Goal: Task Accomplishment & Management: Complete application form

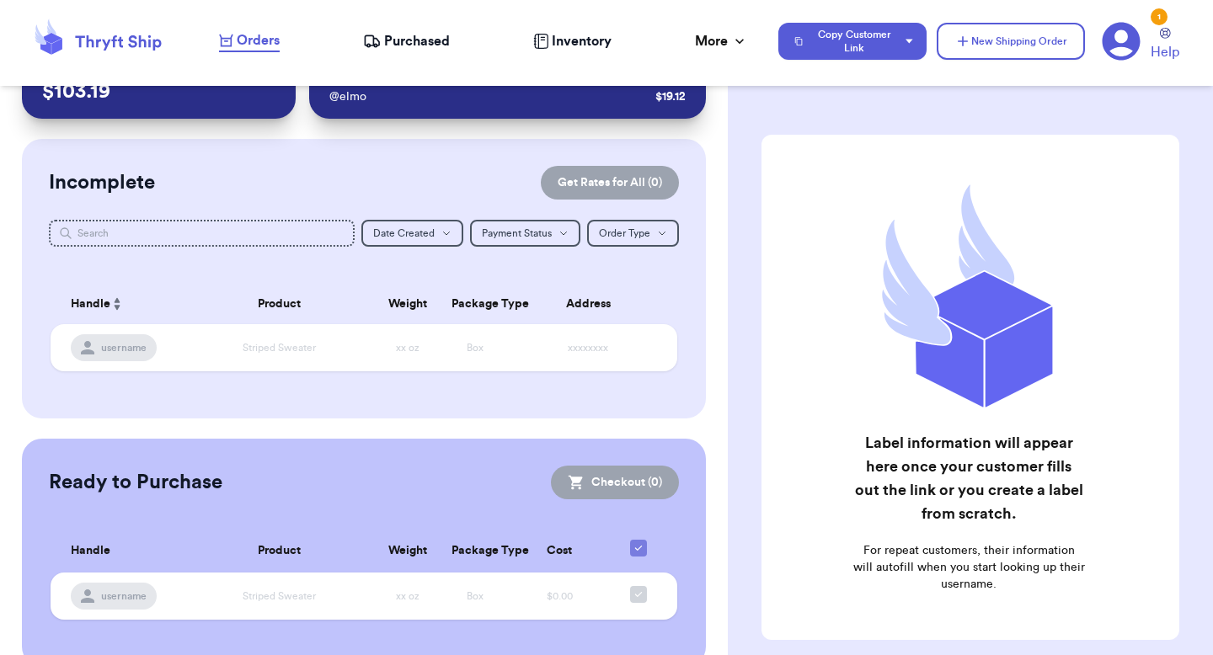
scroll to position [78, 0]
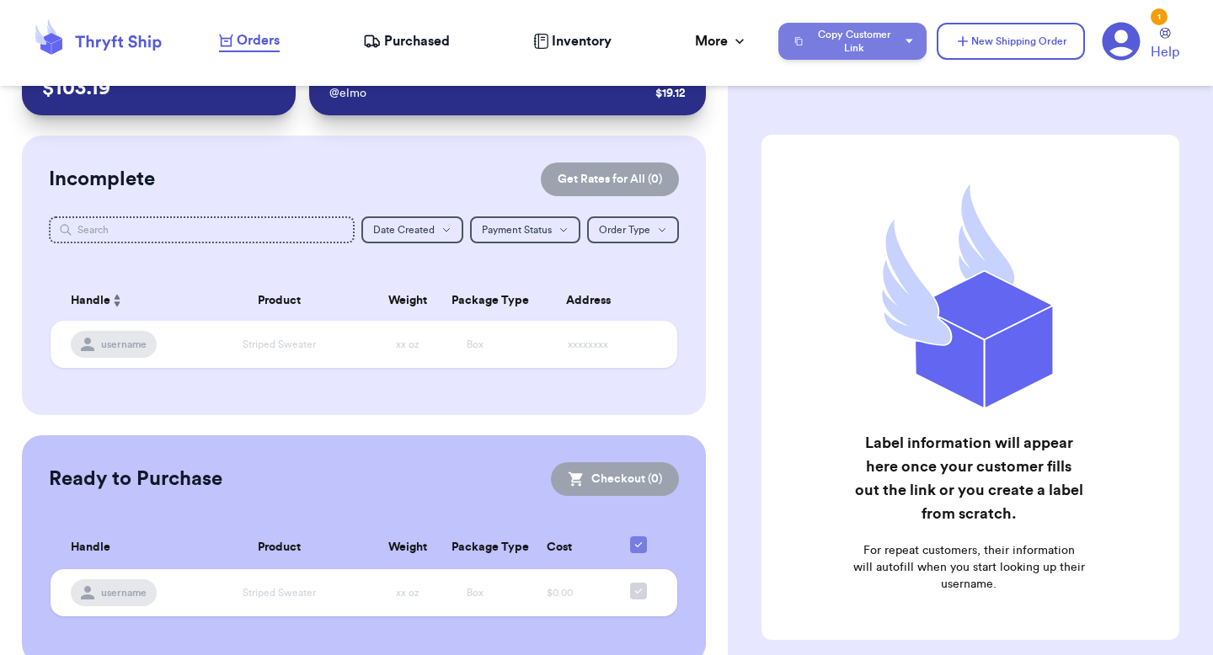
click at [846, 51] on button "Copy Customer Link" at bounding box center [852, 41] width 148 height 37
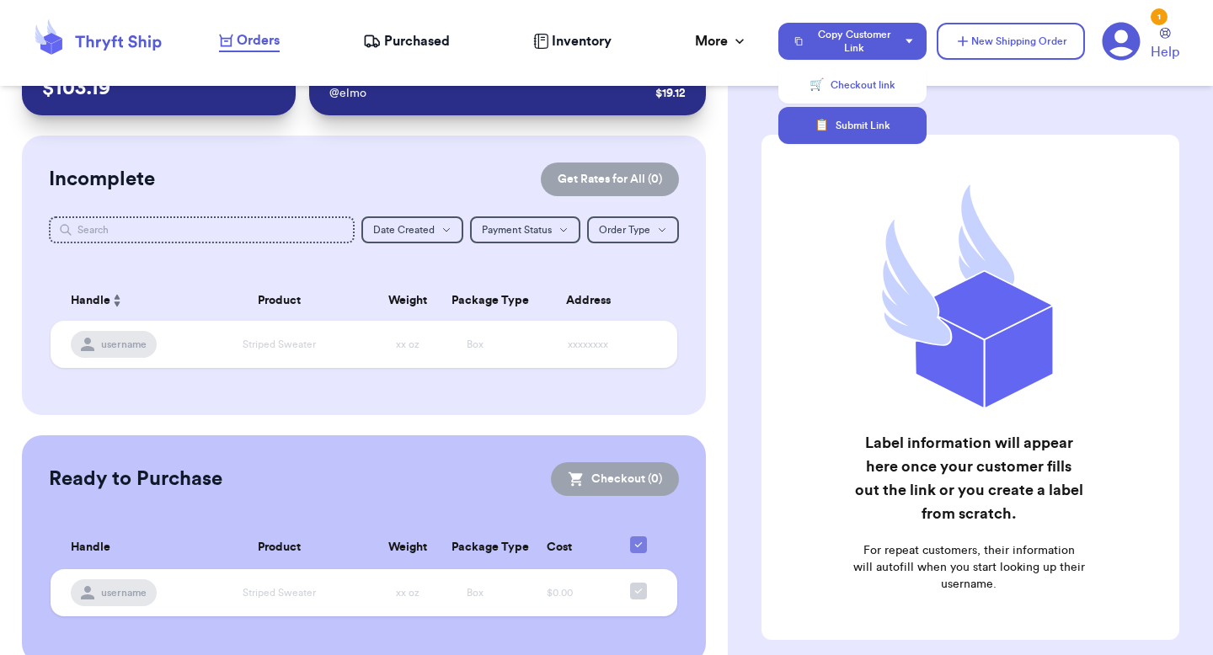
click at [828, 126] on button "📋 Submit Link" at bounding box center [852, 125] width 148 height 37
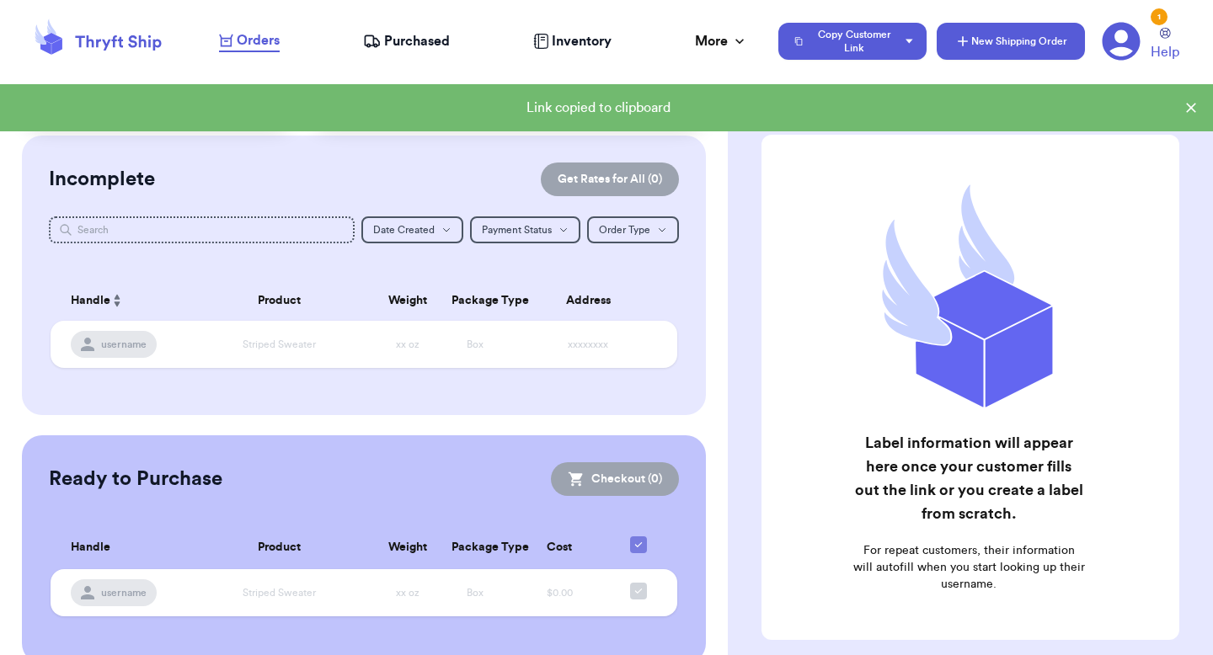
click at [1023, 45] on button "New Shipping Order" at bounding box center [1011, 41] width 148 height 37
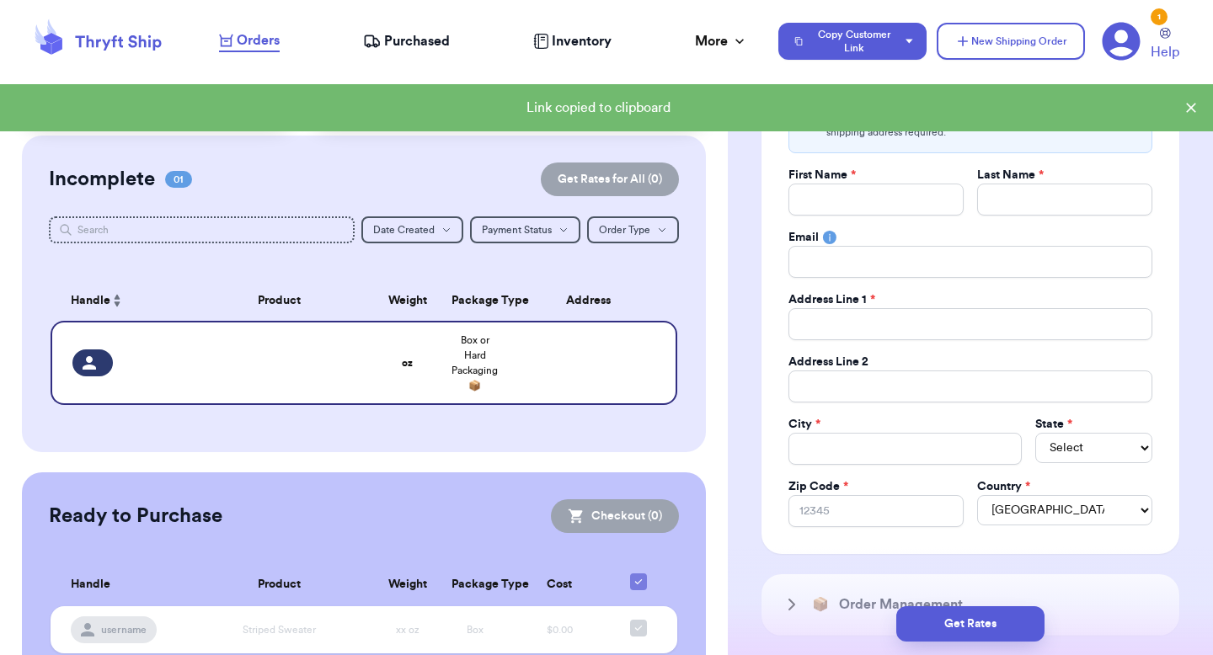
scroll to position [284, 0]
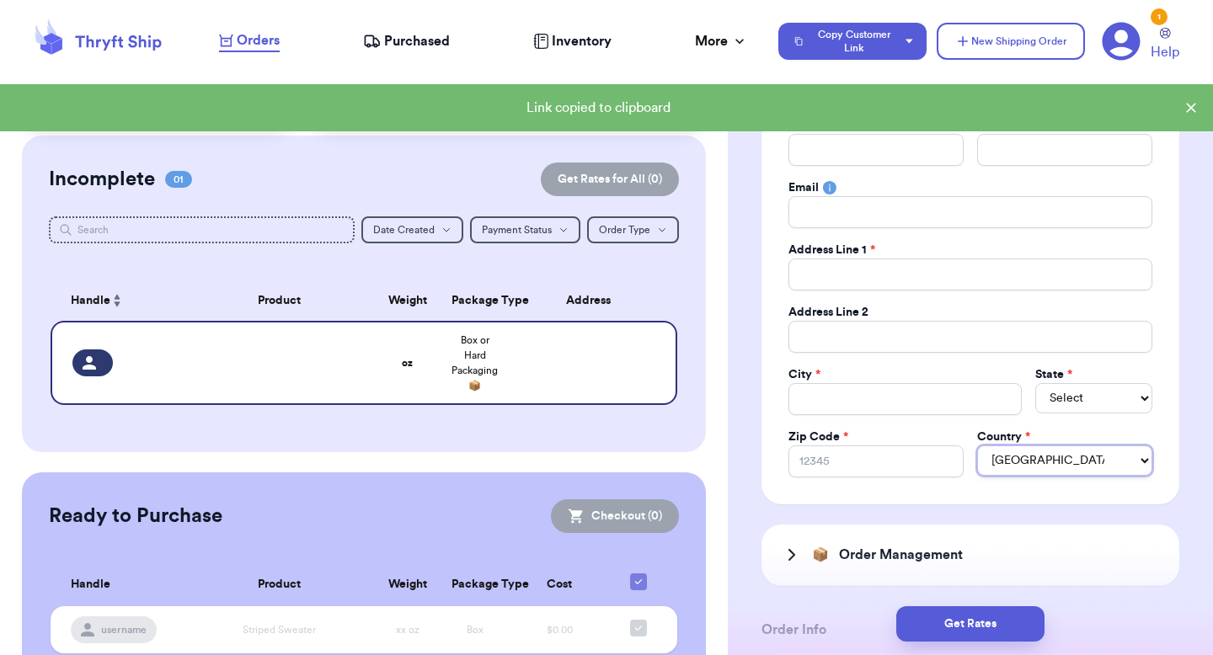
click at [1014, 463] on select "United States Canada Australia" at bounding box center [1064, 461] width 175 height 30
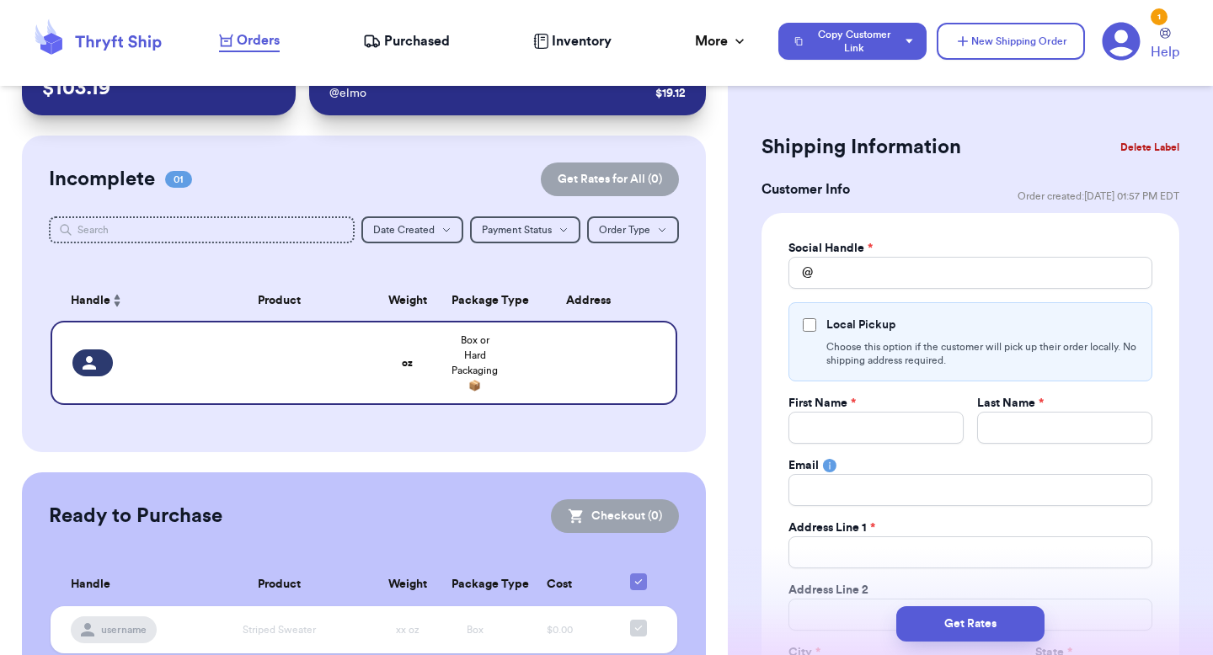
scroll to position [23, 0]
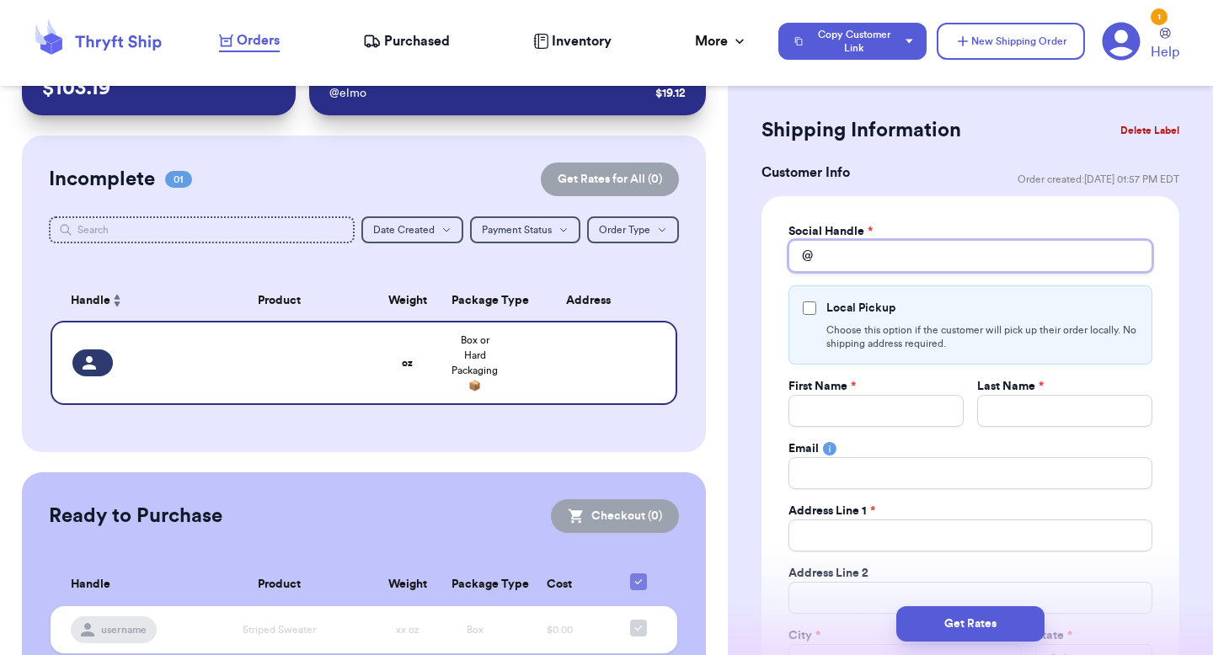
click at [928, 258] on input "Total Amount Paid" at bounding box center [971, 256] width 364 height 32
type input "v"
click at [905, 265] on input "v" at bounding box center [971, 256] width 364 height 32
type input "vv"
type input "v"
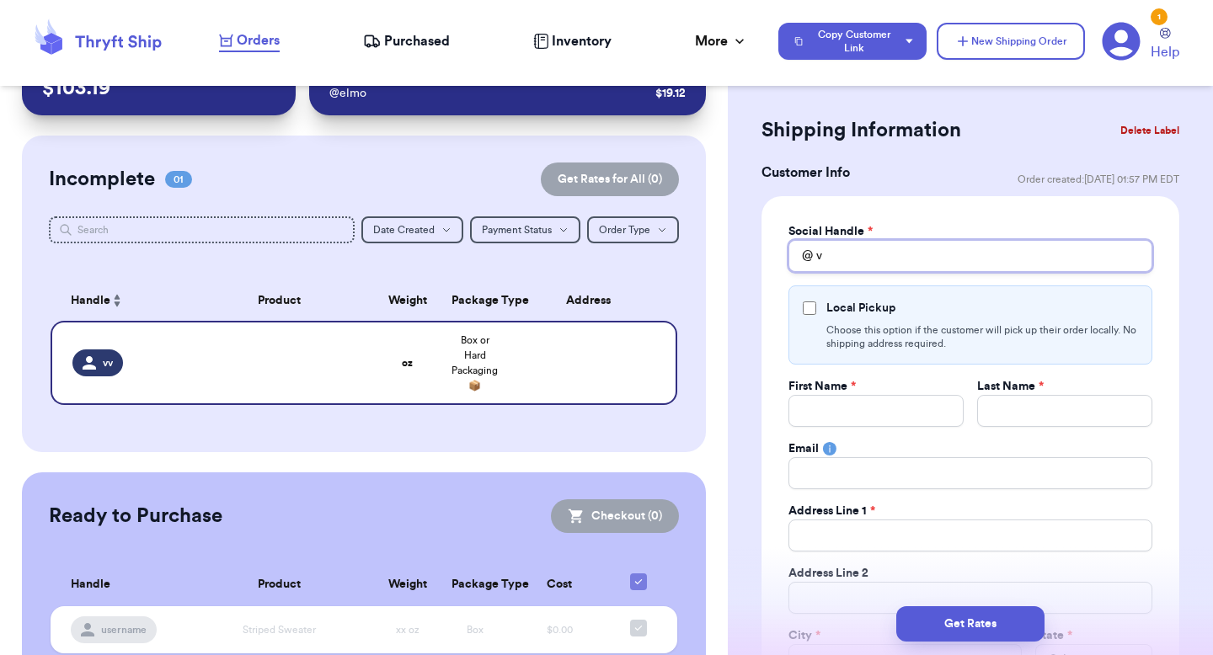
type input "va"
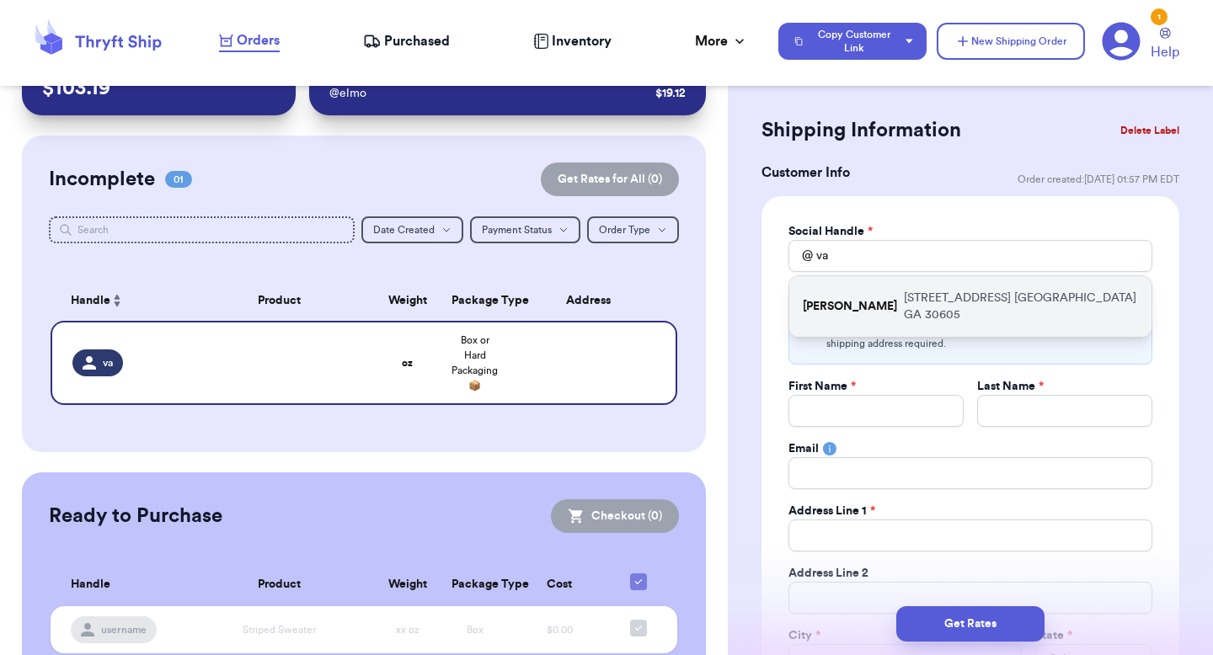
click at [890, 289] on div "valeria 269 hull street athens GA 30605" at bounding box center [970, 306] width 362 height 61
type input "[PERSON_NAME]"
type input "paulchutney69@gmail.com"
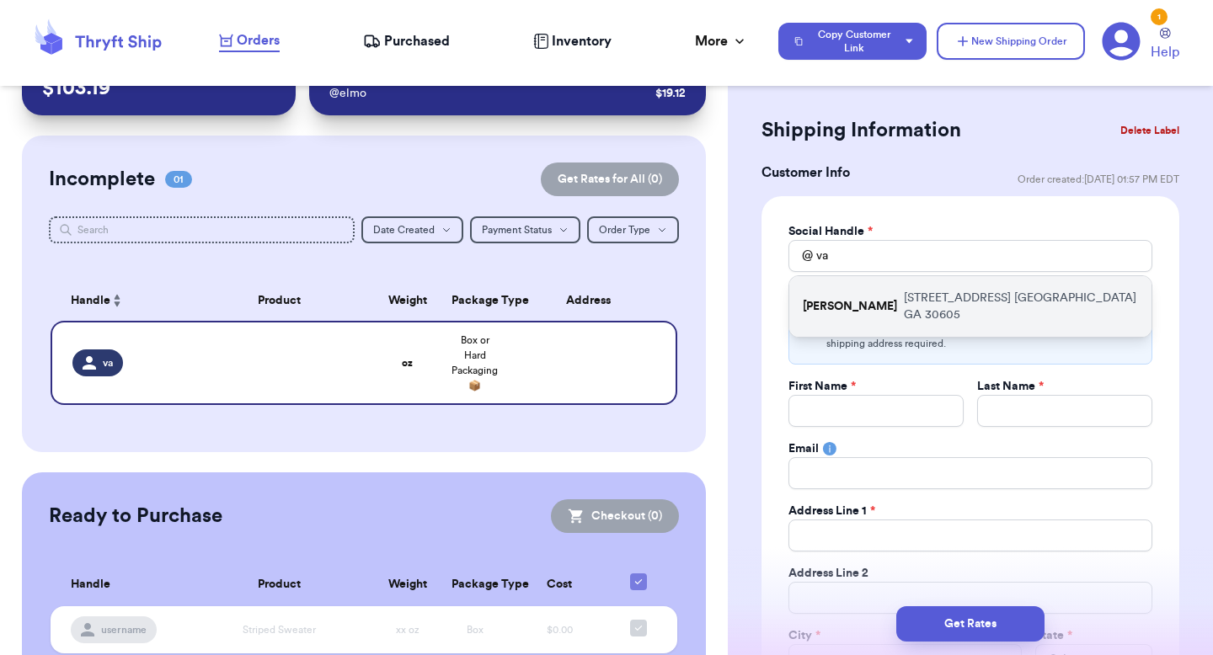
type input "[STREET_ADDRESS]"
type input "apt 211"
type input "[GEOGRAPHIC_DATA]"
select select "GA"
type input "30605"
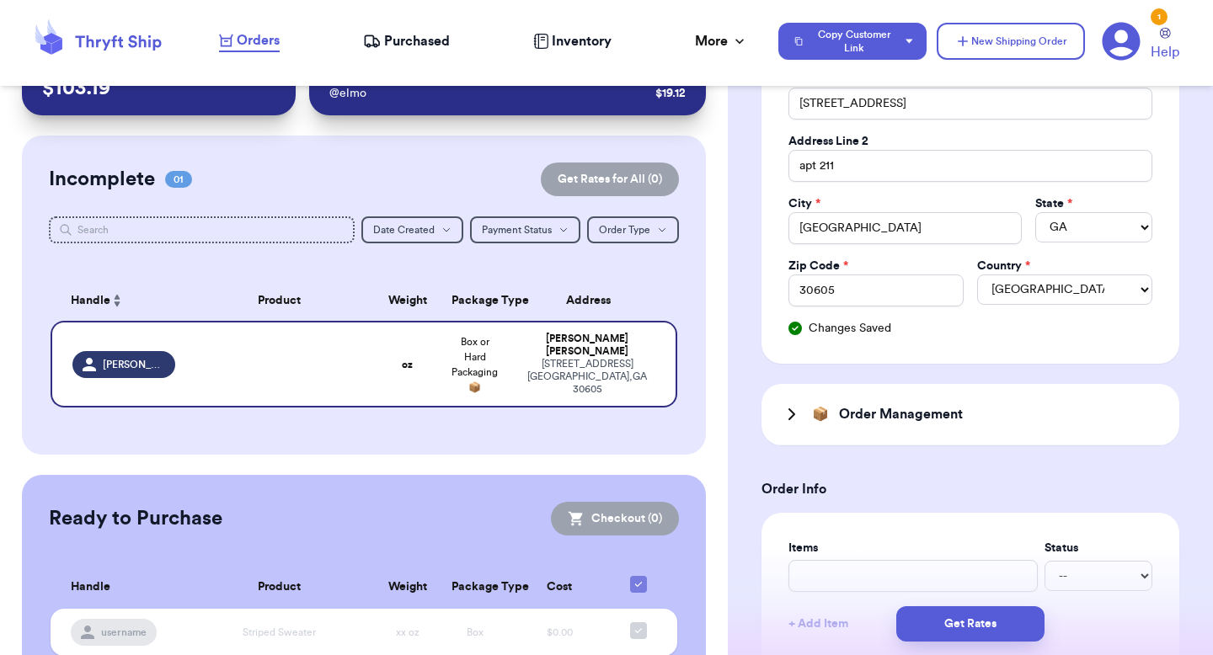
click at [855, 400] on div "📦 Order Management" at bounding box center [971, 414] width 418 height 61
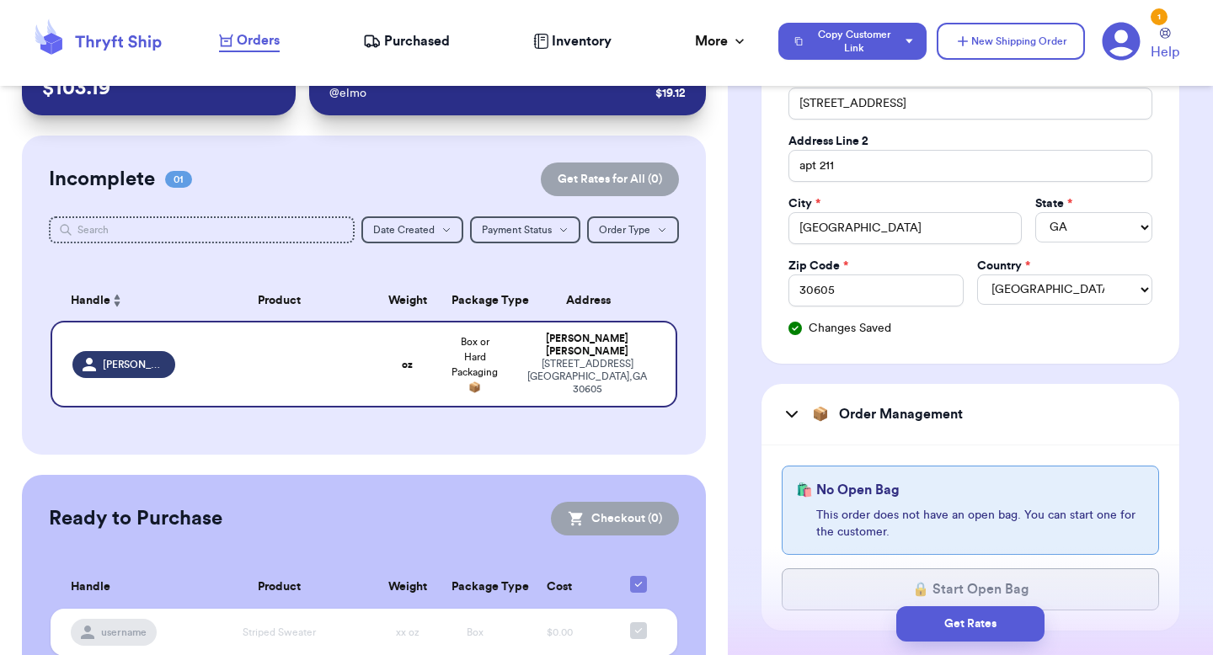
scroll to position [613, 0]
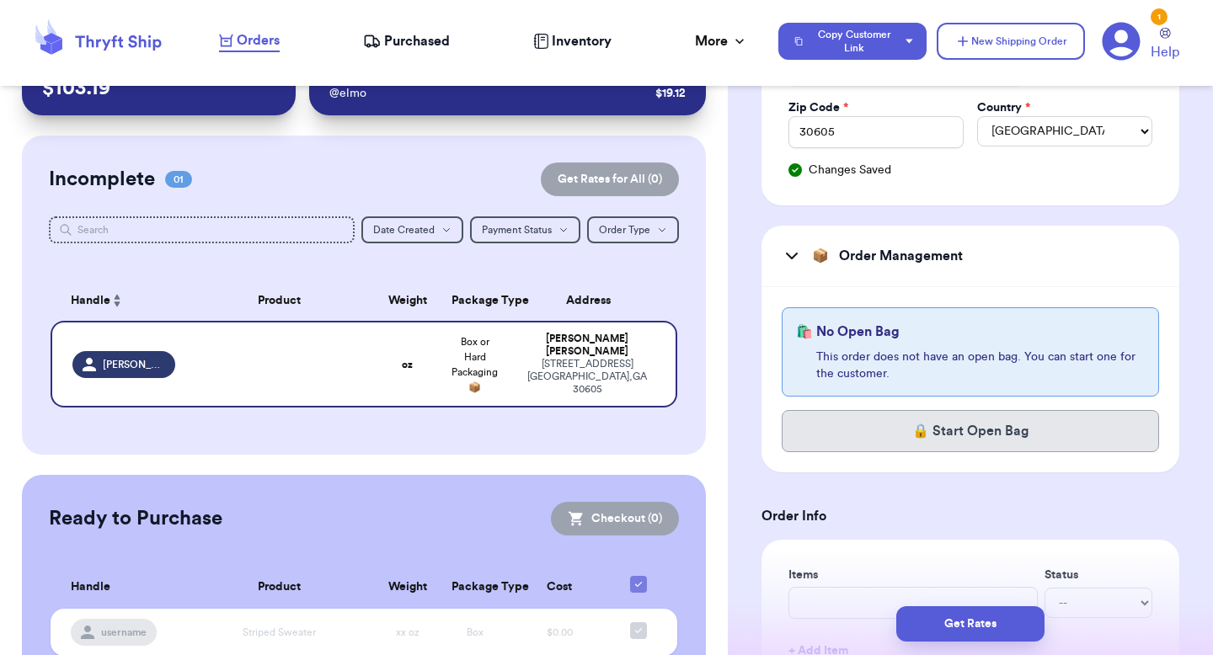
click at [864, 432] on button "🔒 Start Open Bag" at bounding box center [970, 431] width 377 height 42
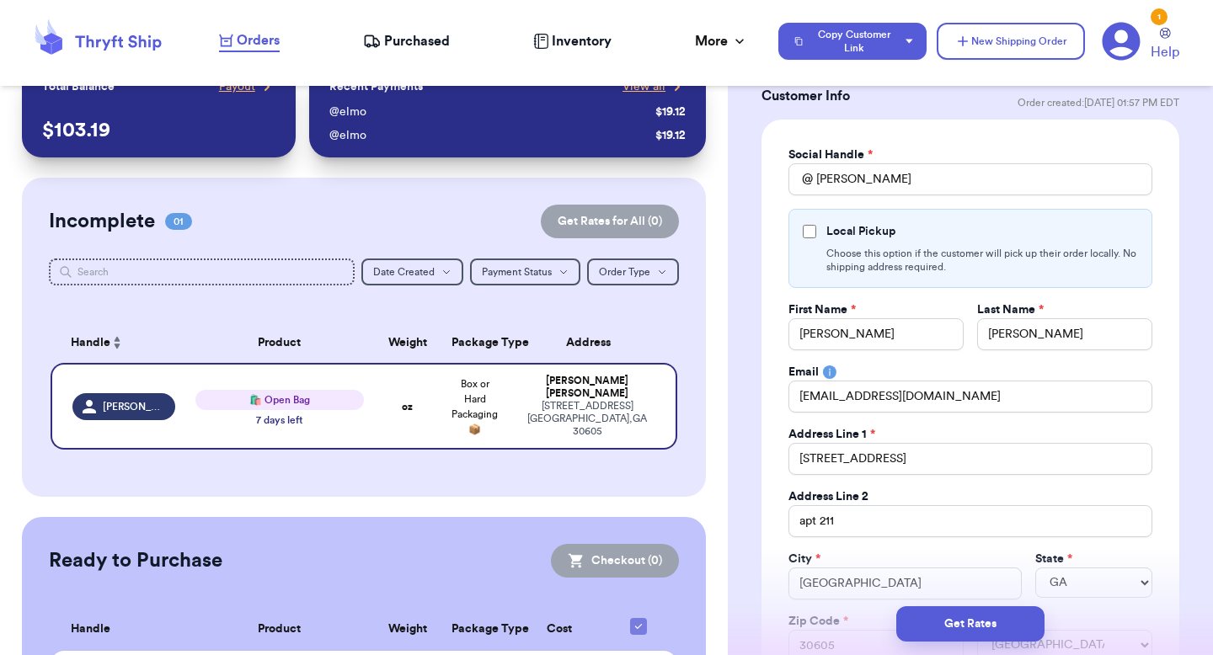
scroll to position [0, 0]
